Goal: Navigation & Orientation: Find specific page/section

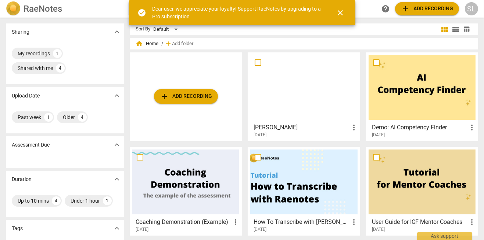
click at [342, 15] on span "close" at bounding box center [340, 12] width 9 height 9
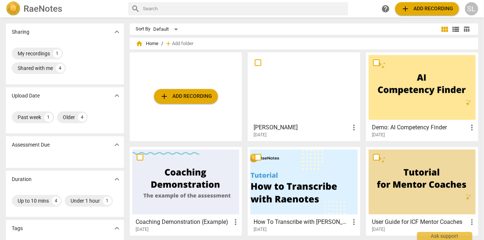
click at [290, 81] on div at bounding box center [303, 87] width 107 height 65
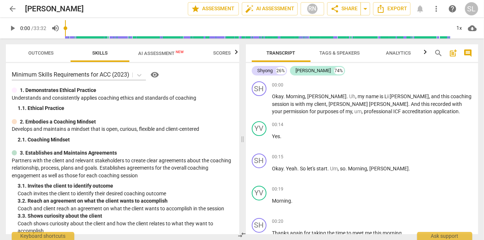
click at [15, 11] on span "arrow_back" at bounding box center [12, 8] width 9 height 9
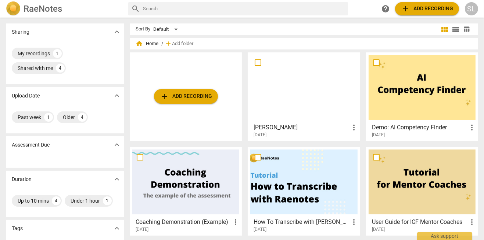
click at [350, 128] on span "more_vert" at bounding box center [353, 127] width 9 height 9
click at [306, 102] on div at bounding box center [242, 120] width 484 height 240
